Goal: Navigation & Orientation: Find specific page/section

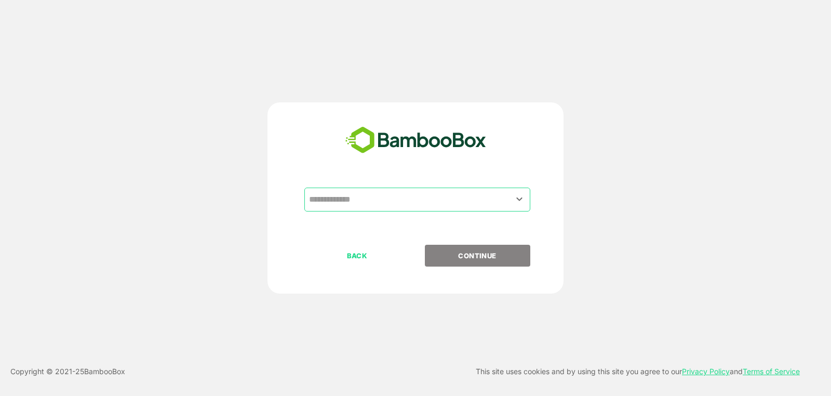
click at [451, 196] on input "text" at bounding box center [417, 200] width 222 height 20
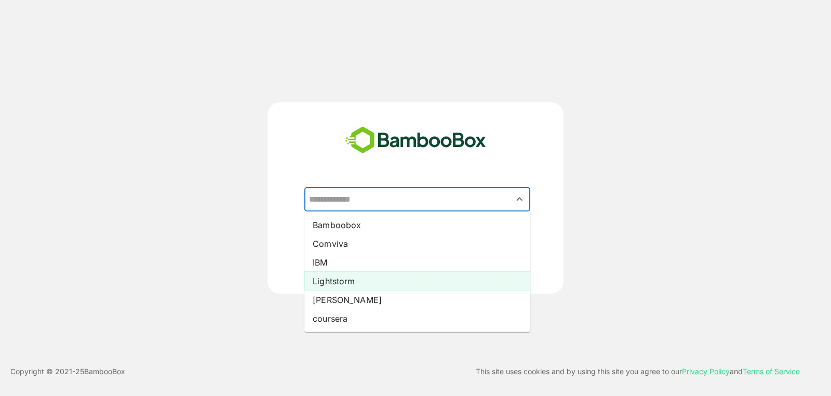
click at [413, 278] on li "Lightstorm" at bounding box center [417, 281] width 226 height 19
type input "**********"
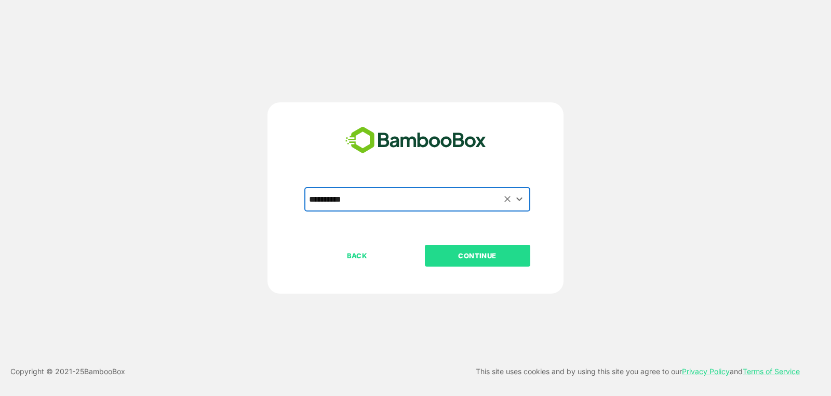
click at [475, 256] on p "CONTINUE" at bounding box center [477, 255] width 104 height 11
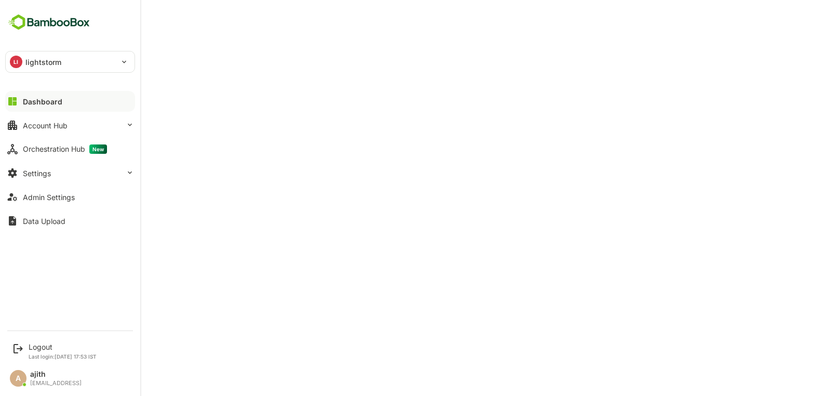
click at [46, 93] on button "Dashboard" at bounding box center [70, 101] width 130 height 21
click at [60, 131] on button "Account Hub" at bounding box center [70, 125] width 130 height 21
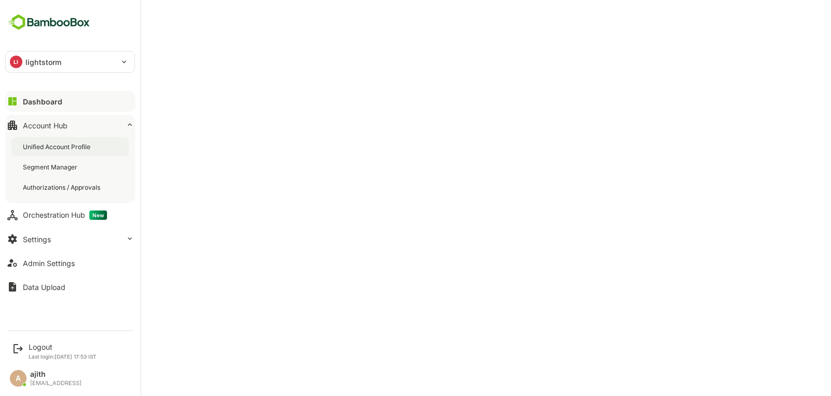
click at [67, 150] on div "Unified Account Profile" at bounding box center [58, 146] width 70 height 9
click at [21, 103] on button "Dashboard" at bounding box center [70, 101] width 130 height 21
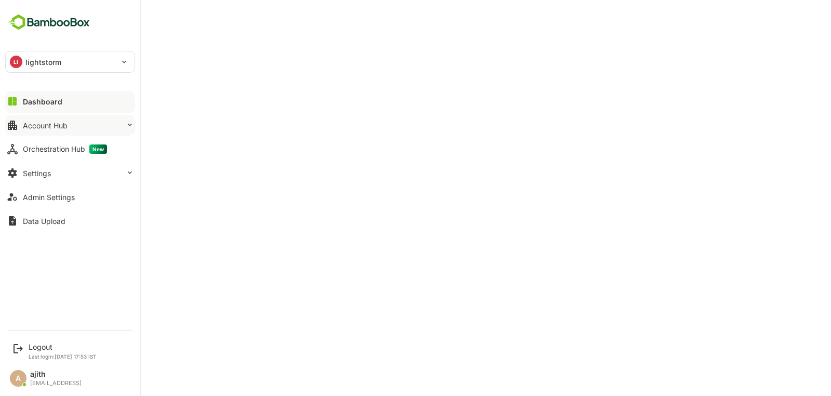
click at [80, 122] on button "Account Hub" at bounding box center [70, 125] width 130 height 21
click at [15, 129] on icon at bounding box center [12, 125] width 12 height 12
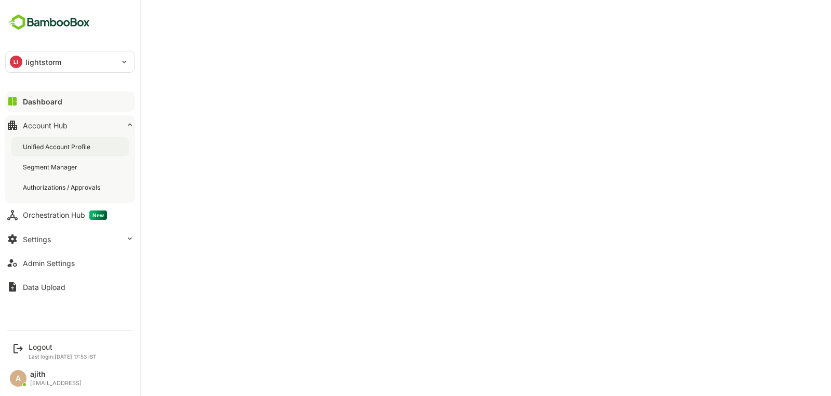
click at [66, 153] on div "Unified Account Profile" at bounding box center [69, 146] width 117 height 19
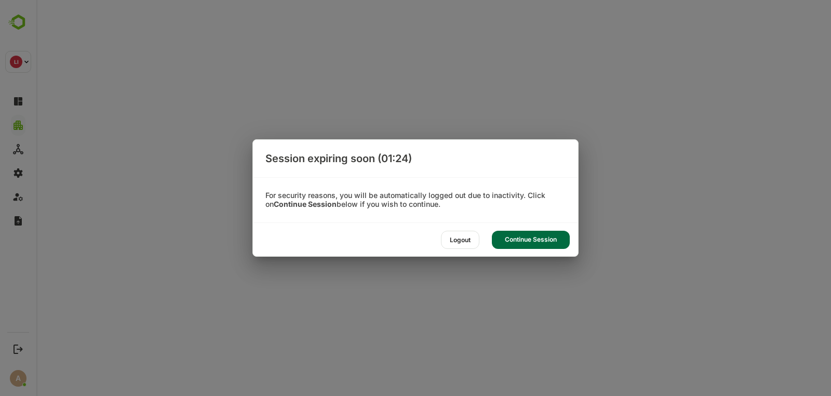
click at [467, 243] on div "Logout" at bounding box center [460, 240] width 38 height 18
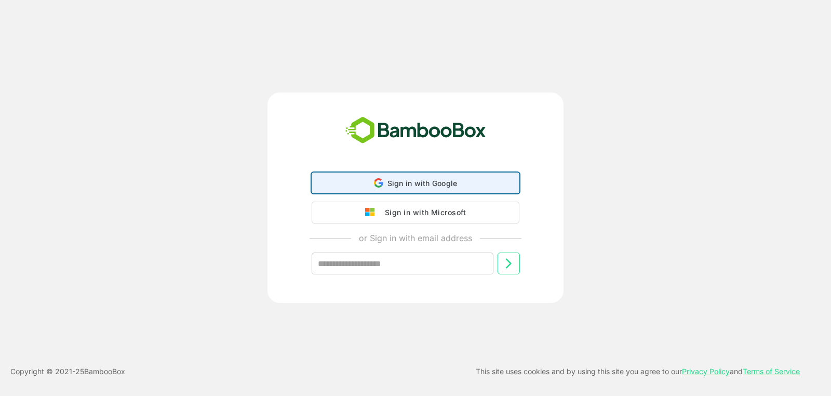
click at [452, 174] on div "Sign in with Google Sign in with Google. Opens in new tab" at bounding box center [415, 183] width 194 height 20
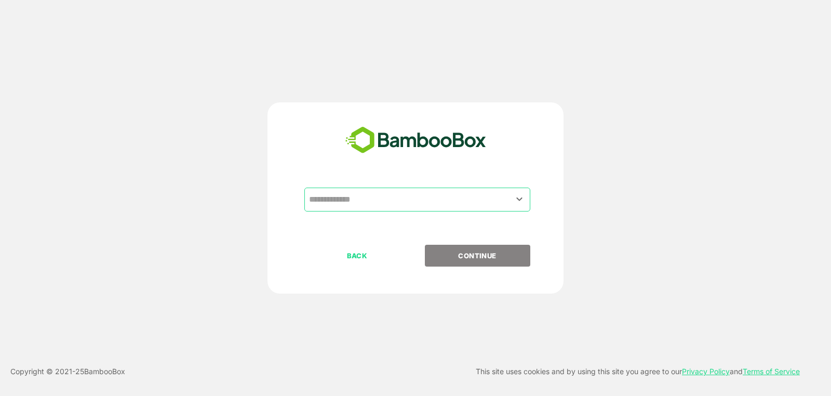
click at [466, 203] on input "text" at bounding box center [417, 200] width 222 height 20
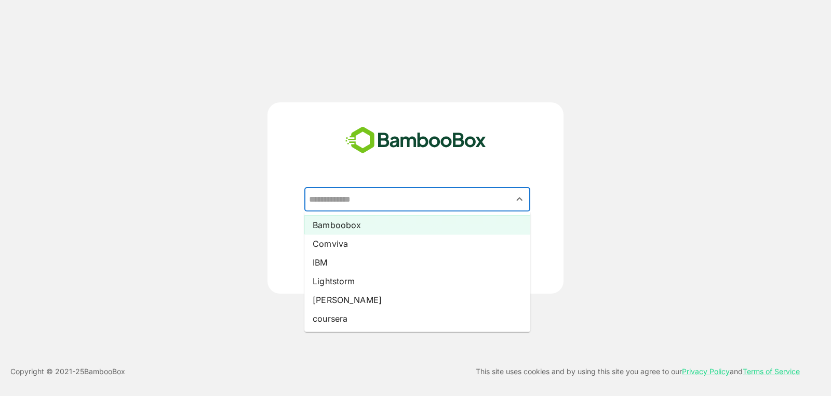
click at [453, 228] on li "Bamboobox" at bounding box center [417, 225] width 226 height 19
type input "*********"
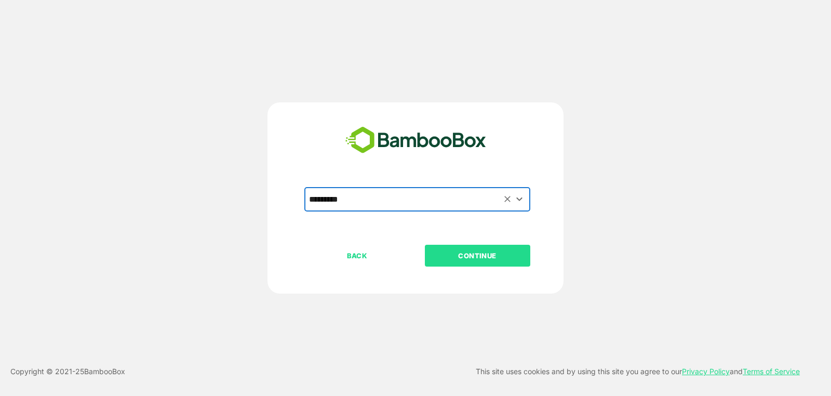
click at [503, 246] on button "CONTINUE" at bounding box center [477, 256] width 105 height 22
